Goal: Task Accomplishment & Management: Use online tool/utility

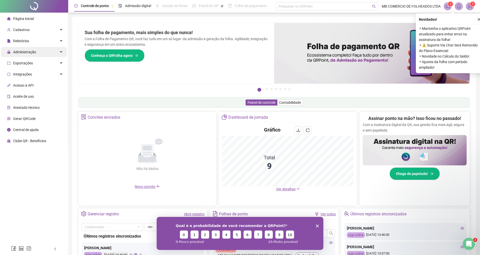
click at [27, 51] on span "Administração" at bounding box center [24, 52] width 23 height 4
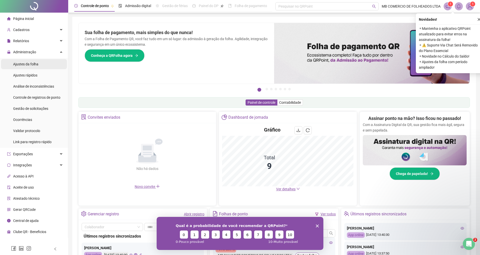
click at [31, 67] on div "Ajustes da folha" at bounding box center [25, 64] width 25 height 10
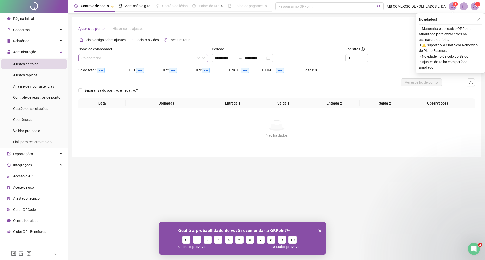
click at [102, 58] on input "search" at bounding box center [140, 58] width 119 height 8
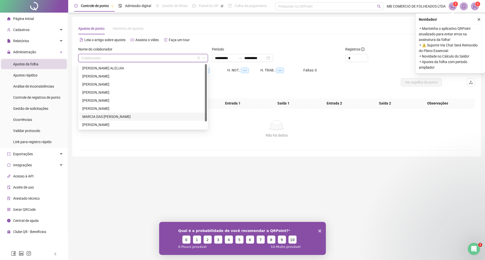
click at [106, 115] on div "MARCIA DAS [PERSON_NAME]" at bounding box center [143, 117] width 122 height 6
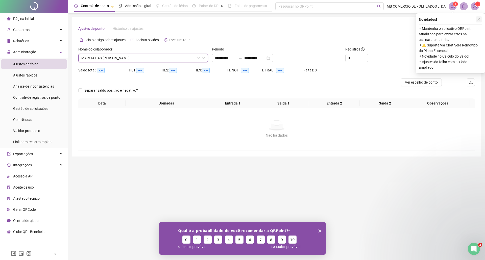
click at [478, 18] on icon "close" at bounding box center [480, 20] width 4 height 4
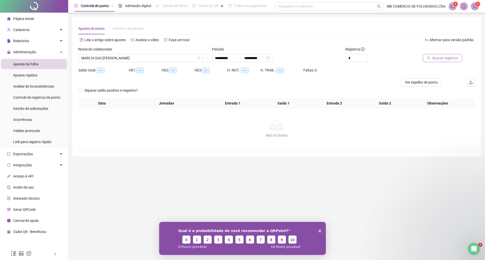
click at [452, 58] on span "Buscar registros" at bounding box center [446, 58] width 26 height 6
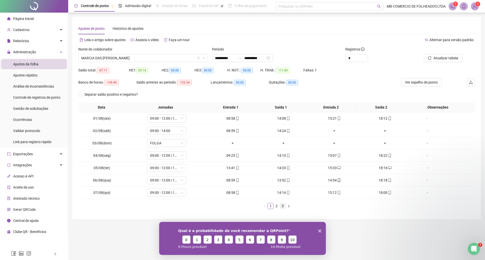
click at [282, 208] on link "3" at bounding box center [283, 207] width 6 height 6
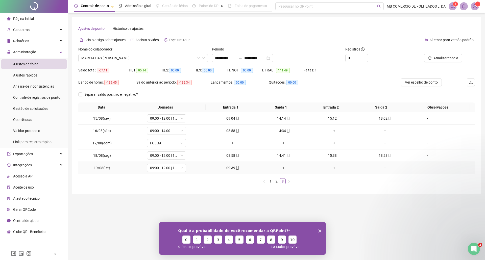
click at [230, 168] on div "09:39" at bounding box center [233, 168] width 47 height 6
type input "**********"
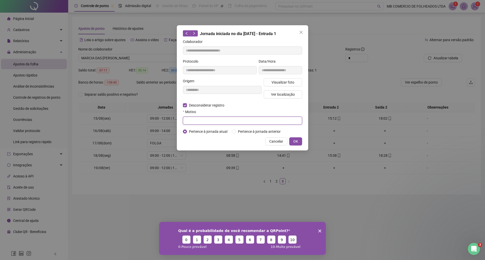
click at [194, 122] on input "text" at bounding box center [242, 121] width 119 height 8
type input "****"
click at [300, 144] on button "OK" at bounding box center [295, 142] width 13 height 8
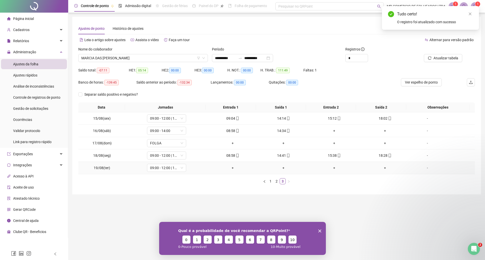
click at [232, 169] on div "+" at bounding box center [233, 168] width 47 height 6
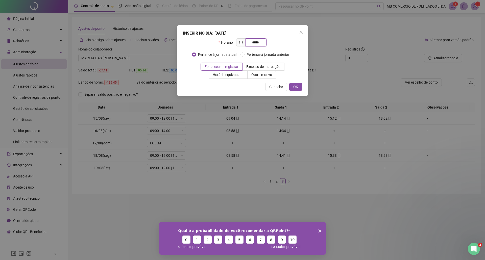
type input "*****"
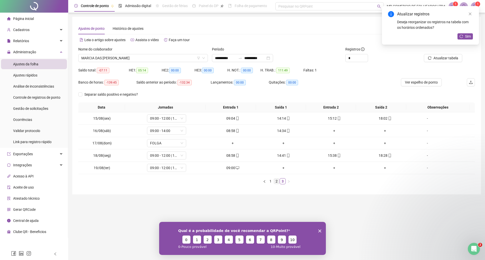
click at [278, 184] on link "2" at bounding box center [277, 182] width 6 height 6
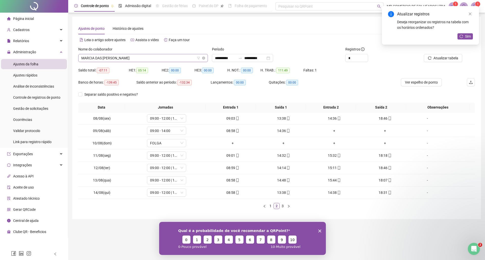
click at [138, 57] on span "MARCIA DAS [PERSON_NAME]" at bounding box center [143, 58] width 124 height 8
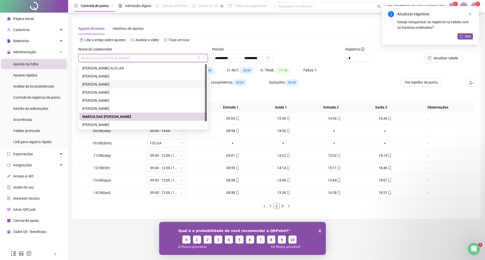
click at [98, 84] on div "[PERSON_NAME]" at bounding box center [143, 85] width 122 height 6
